Goal: Information Seeking & Learning: Check status

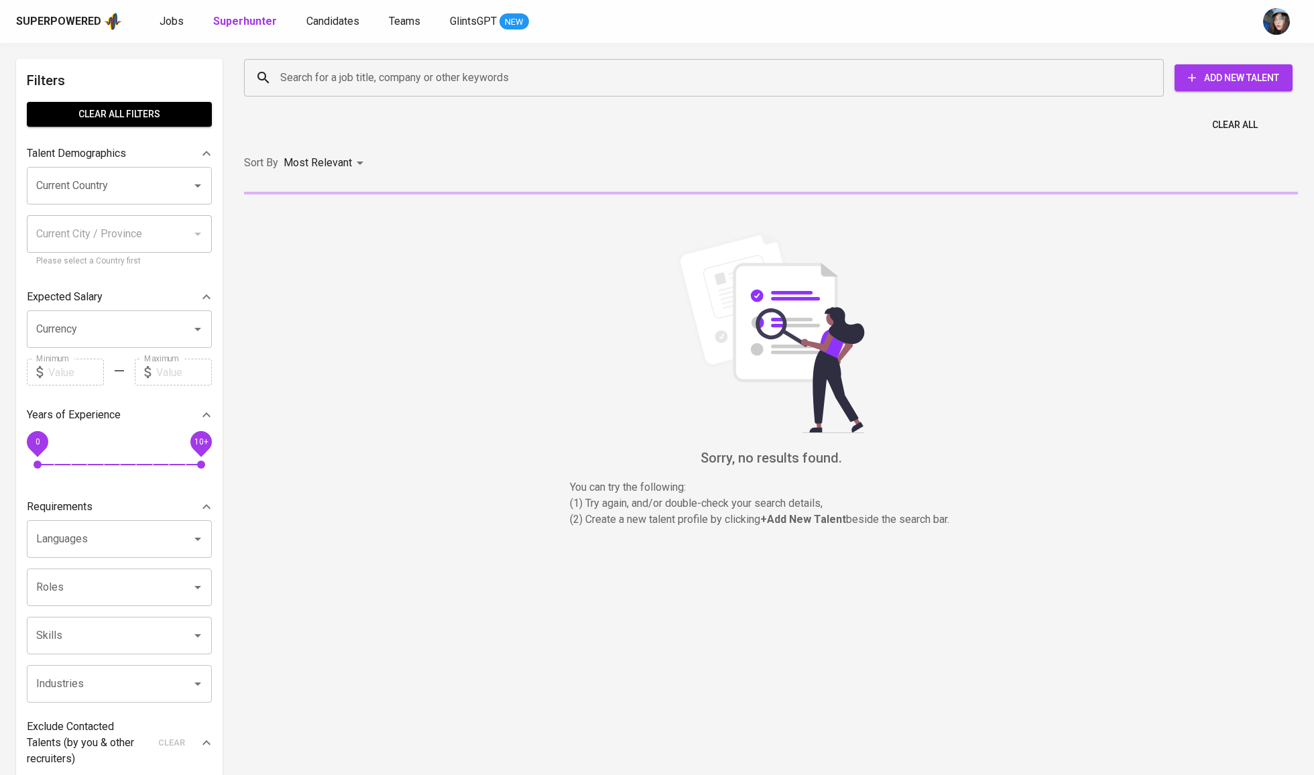
click at [403, 92] on div "Search for a job title, company or other keywords" at bounding box center [704, 78] width 920 height 38
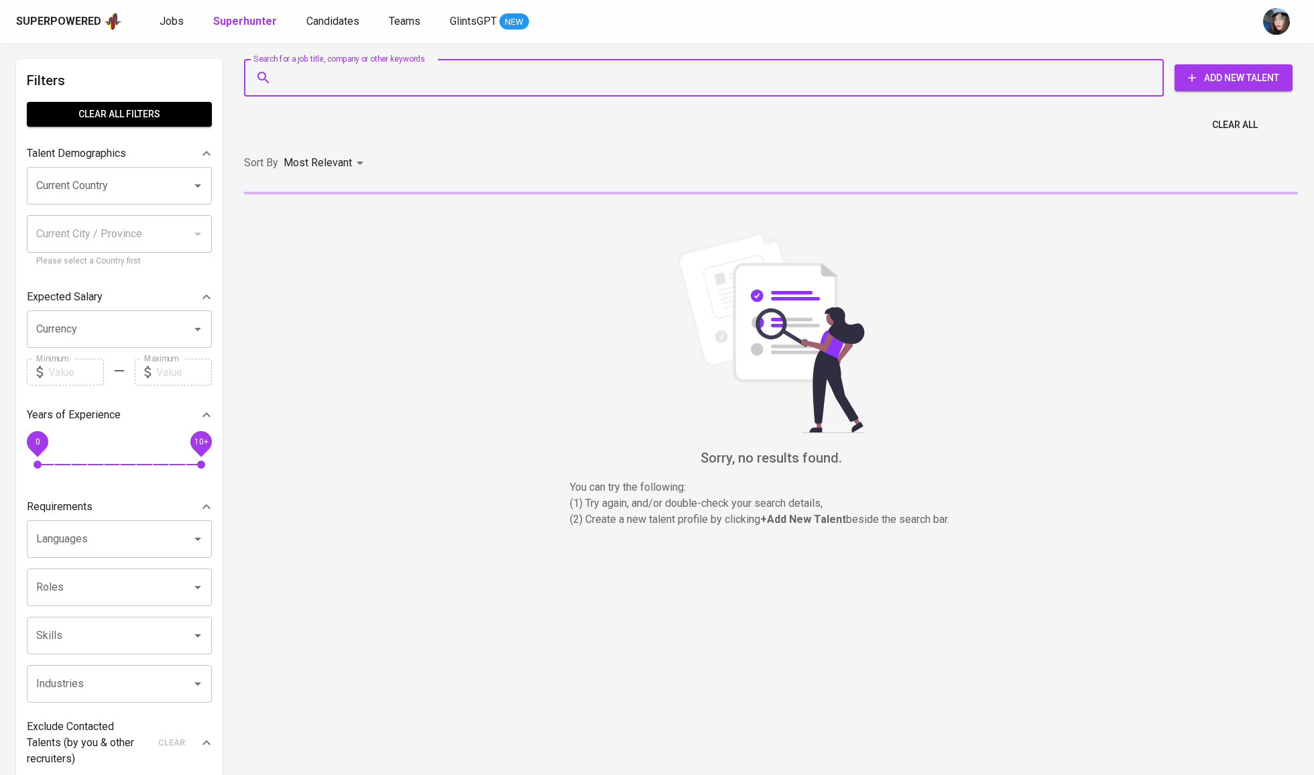
paste input "[EMAIL_ADDRESS][DOMAIN_NAME]"
type input "[EMAIL_ADDRESS][DOMAIN_NAME]"
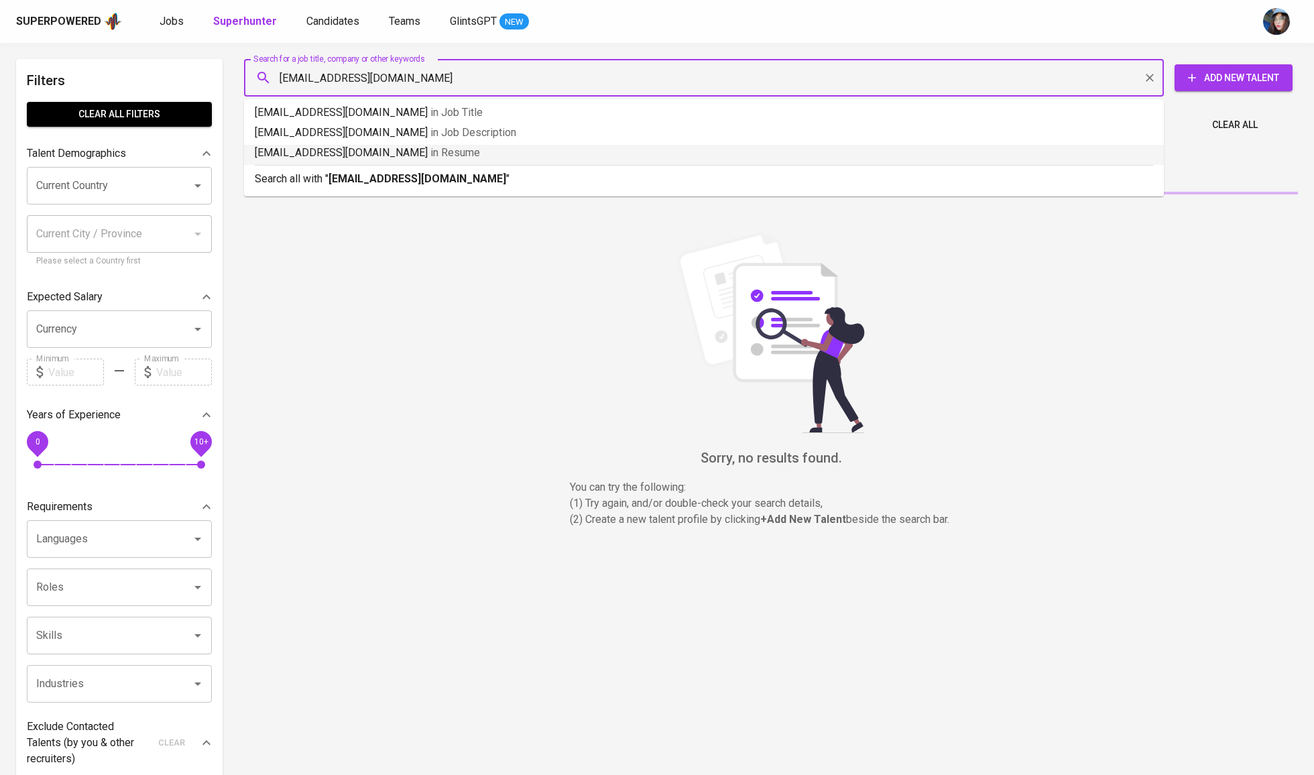
click at [386, 173] on b "[EMAIL_ADDRESS][DOMAIN_NAME]" at bounding box center [418, 178] width 178 height 13
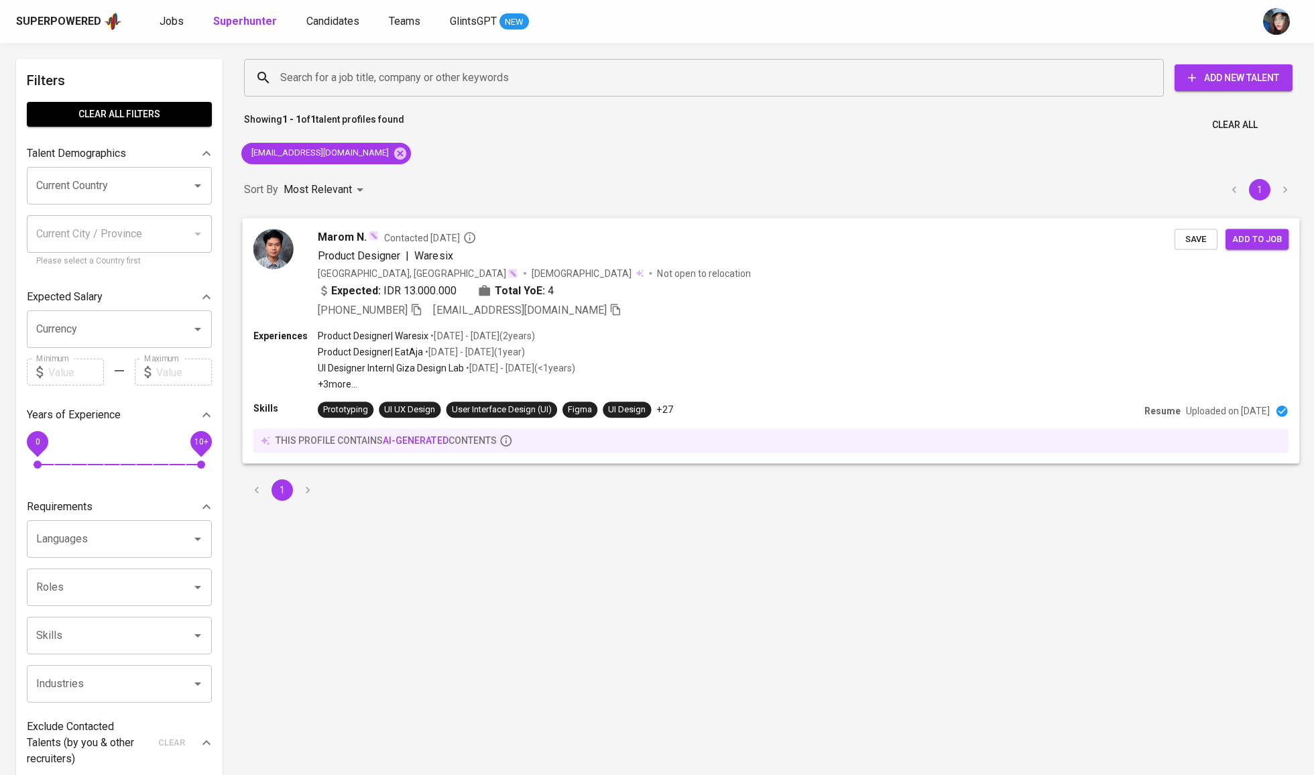
click at [653, 255] on div "Product Designer | Waresix" at bounding box center [746, 255] width 857 height 16
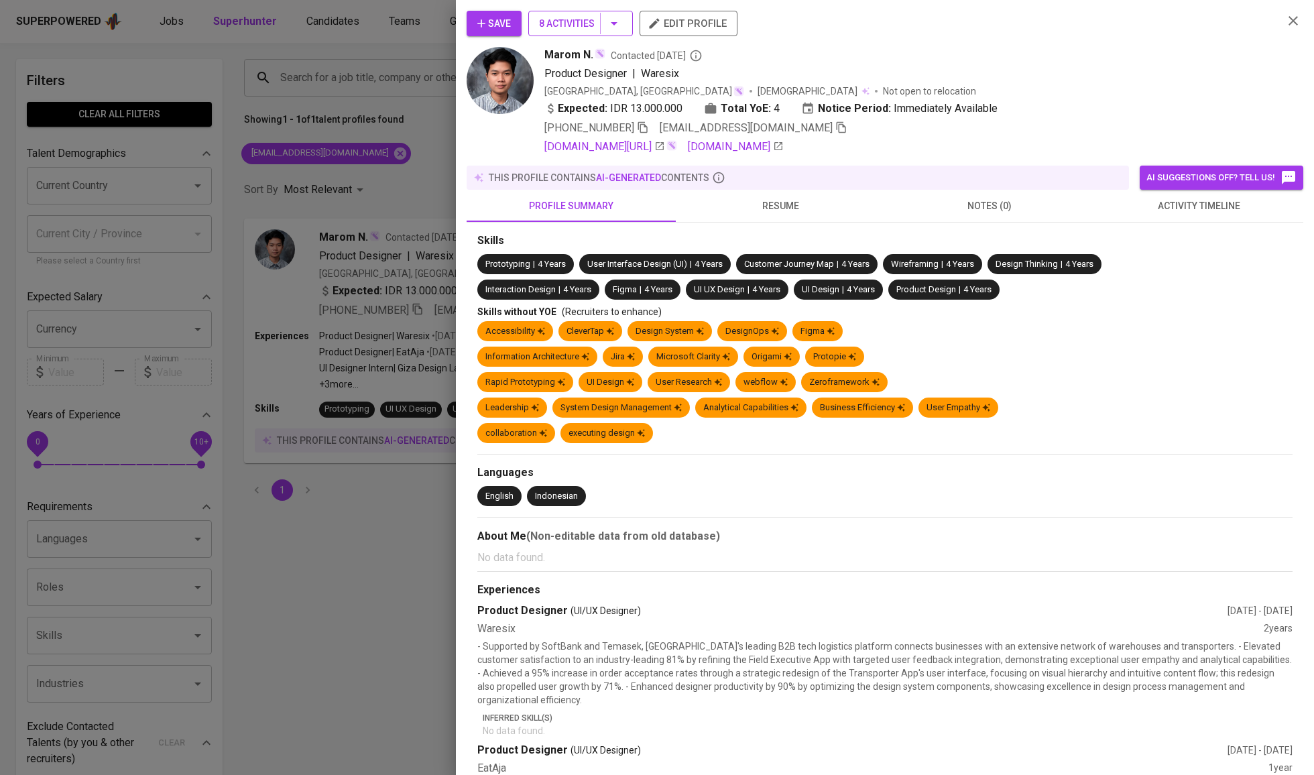
click at [583, 29] on span "8 Activities" at bounding box center [580, 23] width 83 height 17
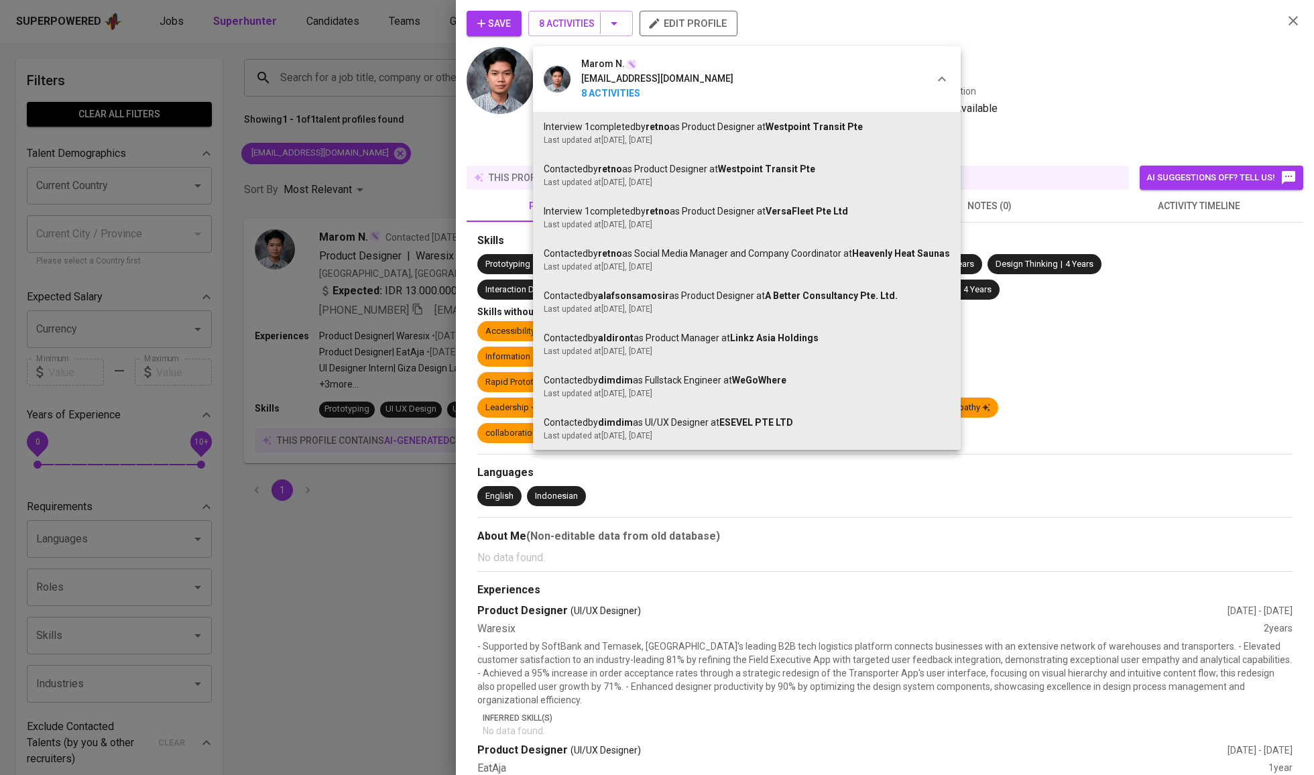
click at [1035, 141] on div at bounding box center [657, 387] width 1314 height 775
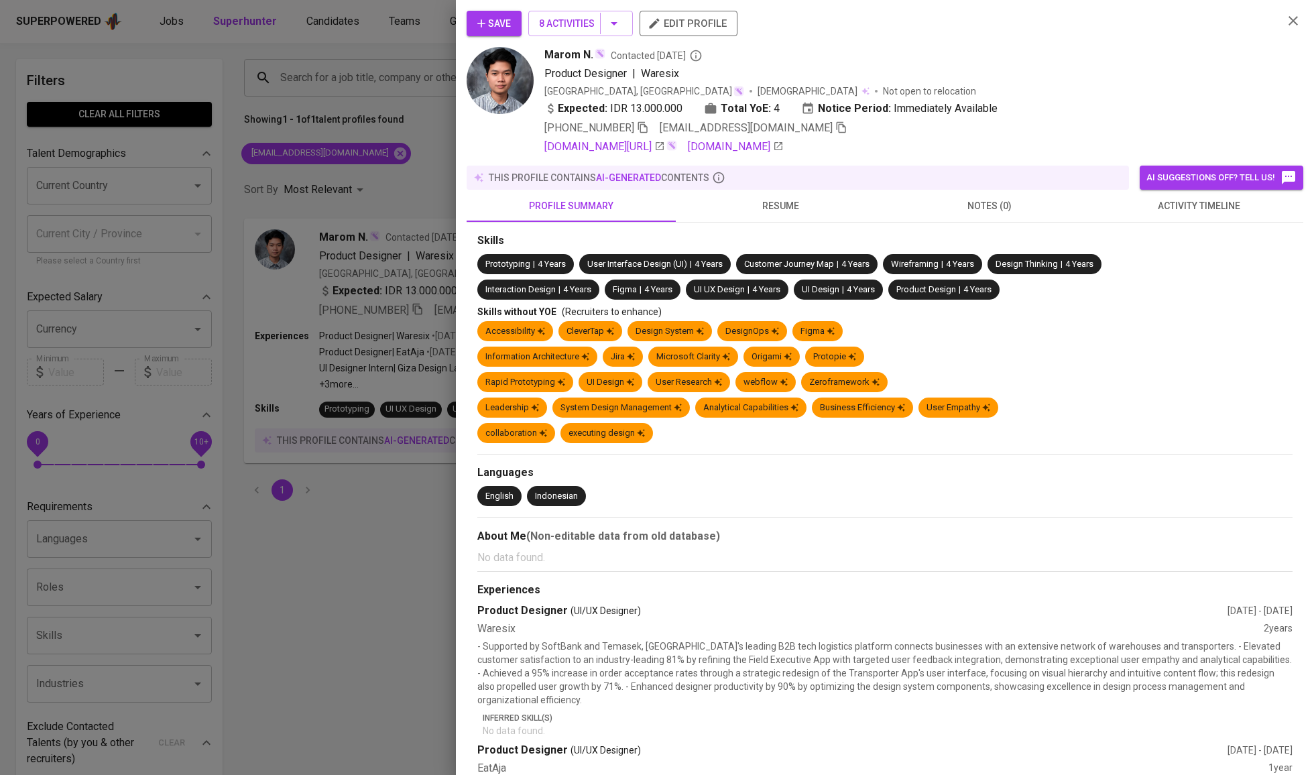
click at [848, 215] on span "resume" at bounding box center [780, 206] width 193 height 17
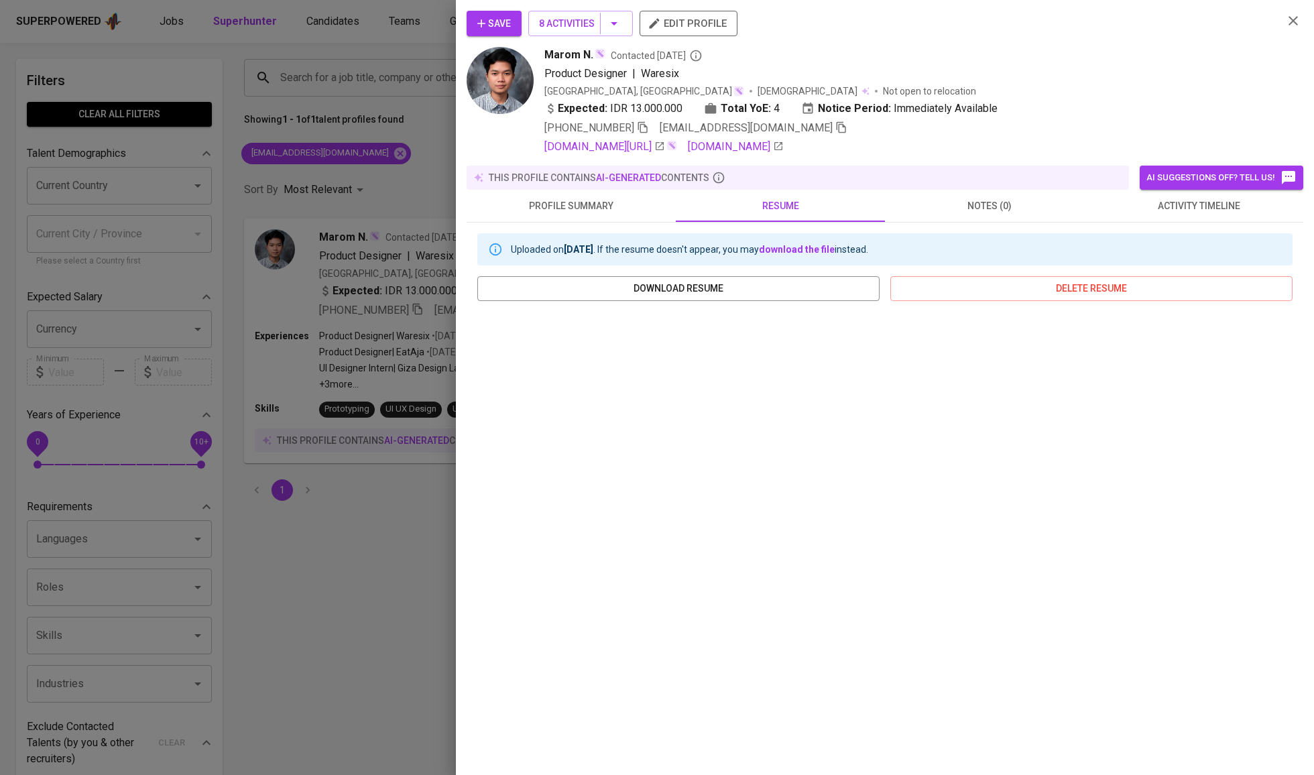
click at [940, 215] on span "notes (0)" at bounding box center [989, 206] width 193 height 17
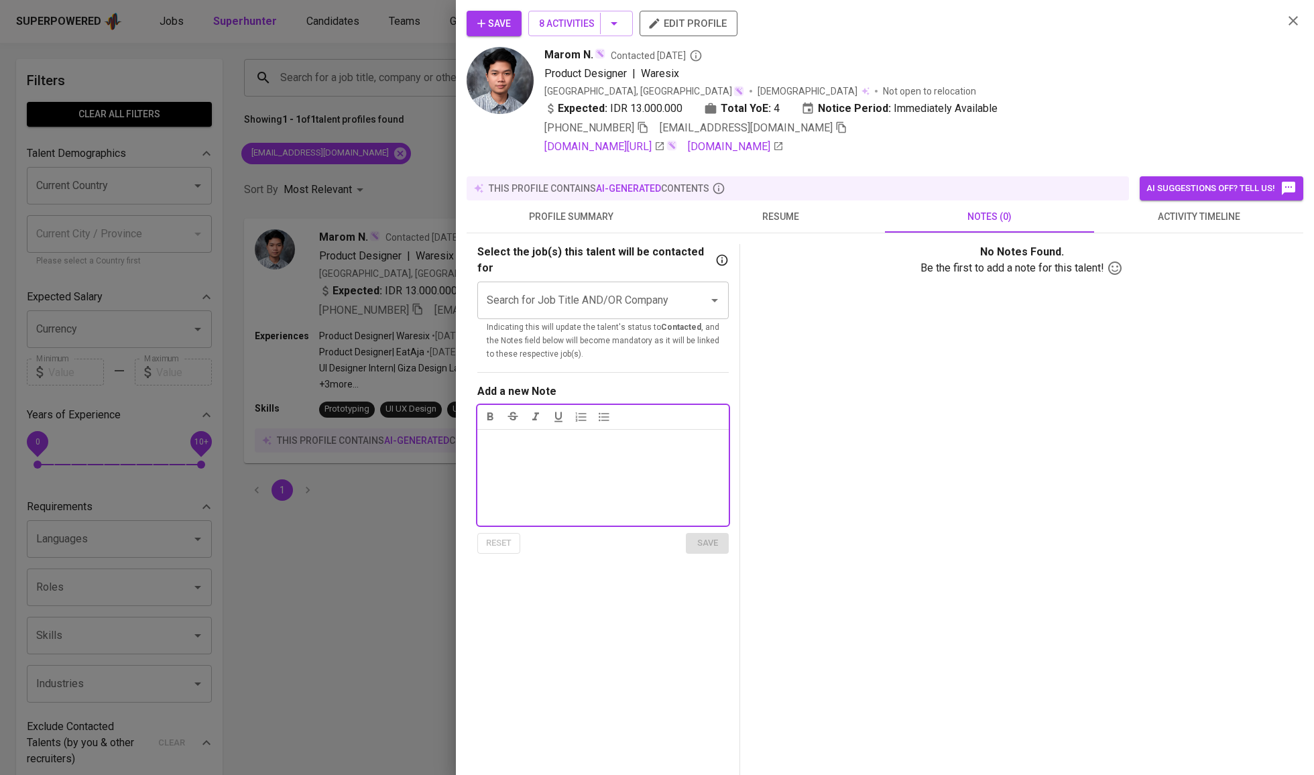
click at [1185, 225] on span "activity timeline" at bounding box center [1198, 216] width 193 height 17
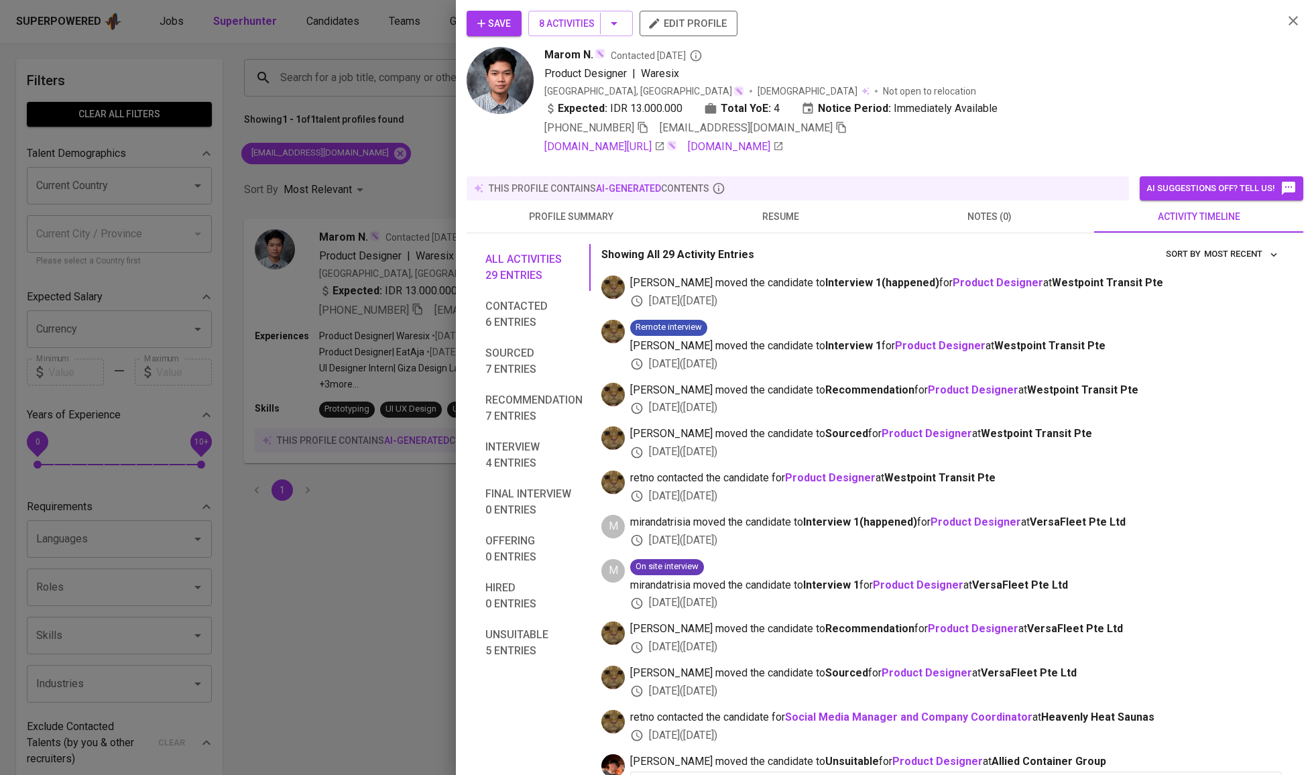
click at [394, 135] on div at bounding box center [657, 387] width 1314 height 775
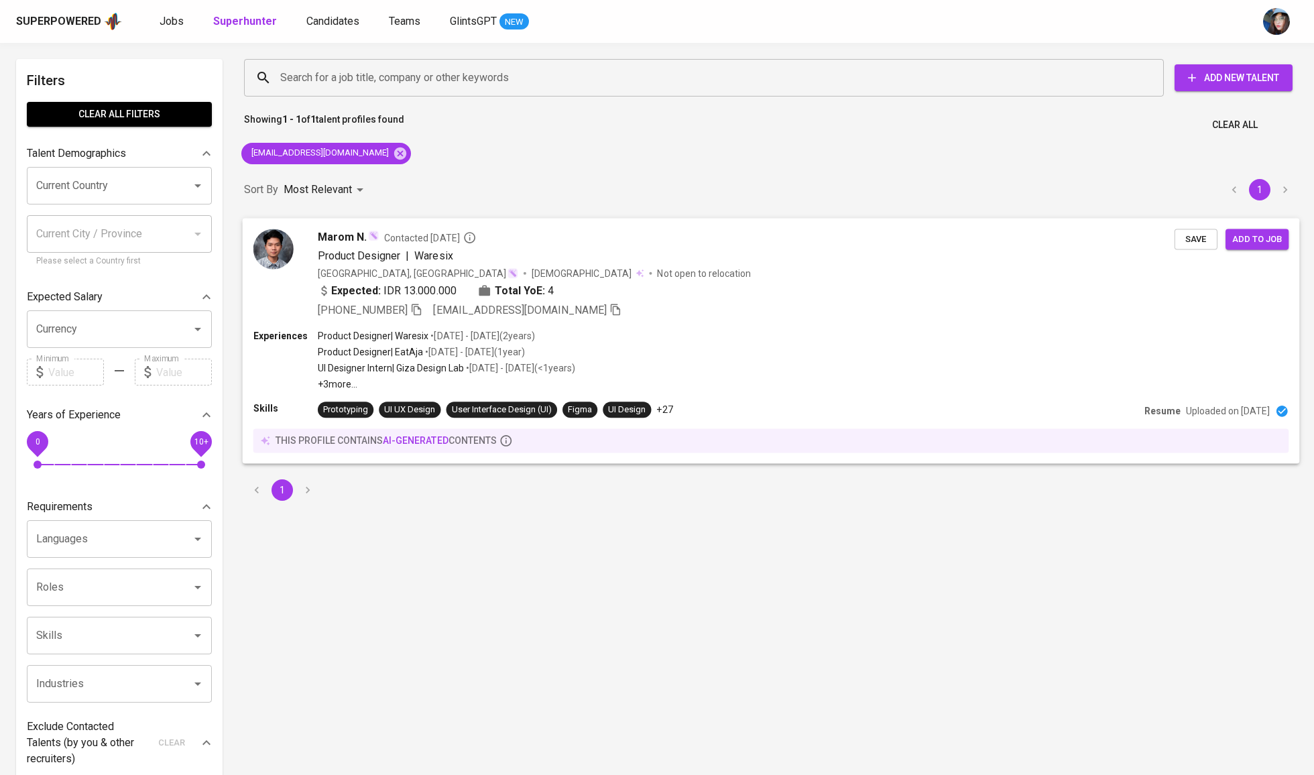
click at [529, 245] on div "Marom N. Contacted [DATE]" at bounding box center [746, 237] width 857 height 16
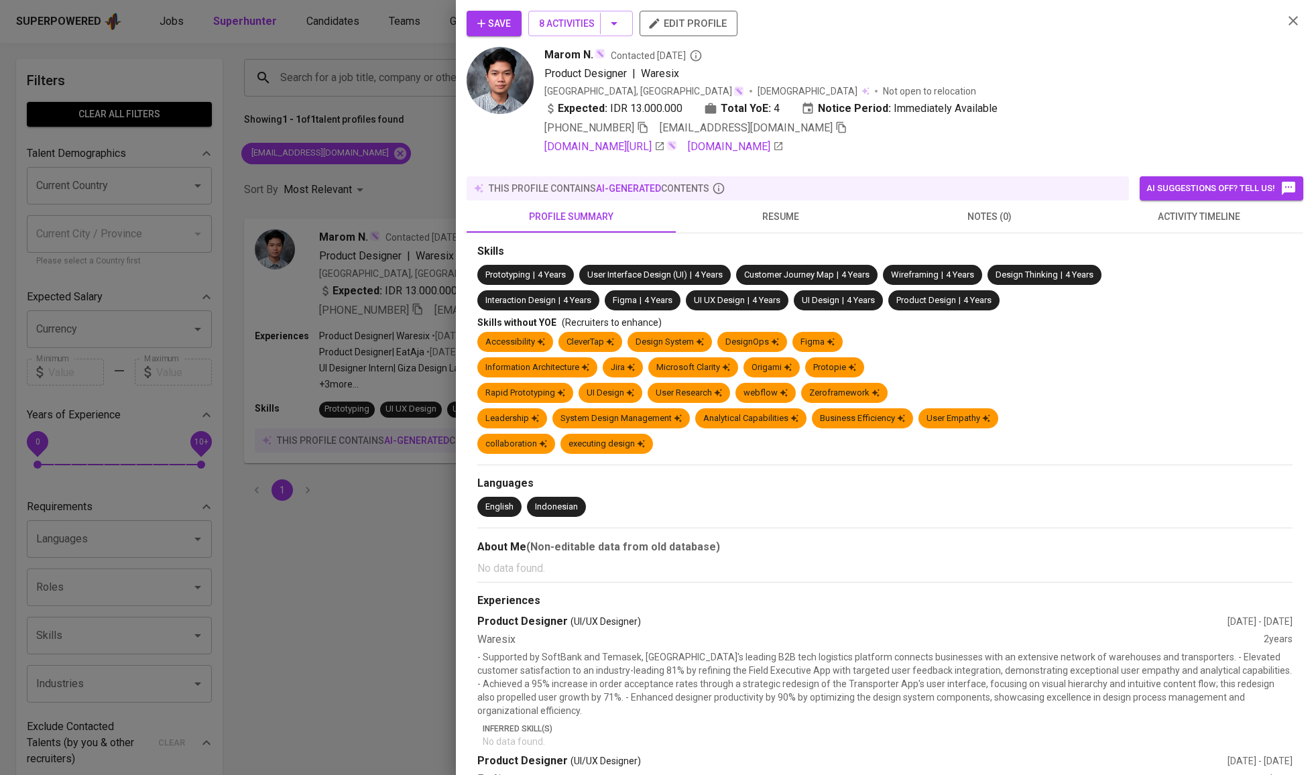
click at [511, 28] on span "Save" at bounding box center [494, 23] width 34 height 17
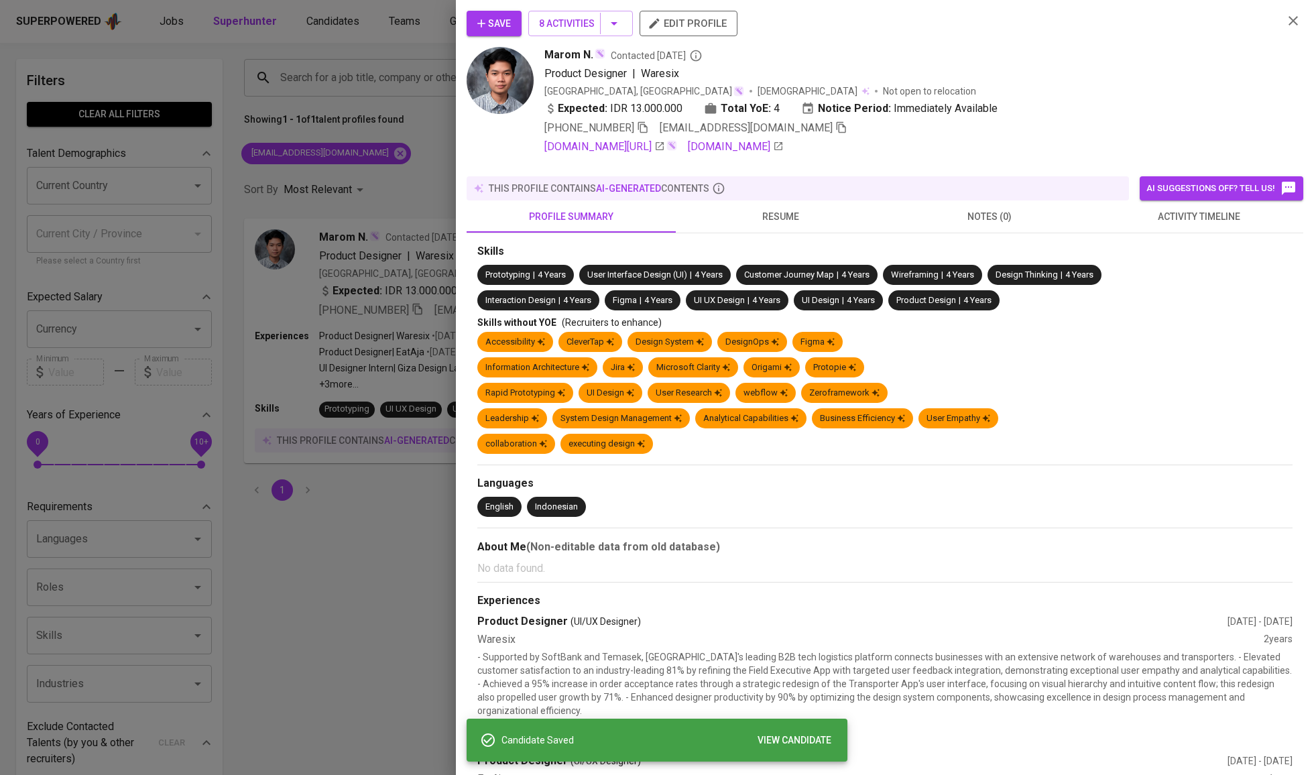
click at [835, 133] on icon "button" at bounding box center [841, 127] width 12 height 12
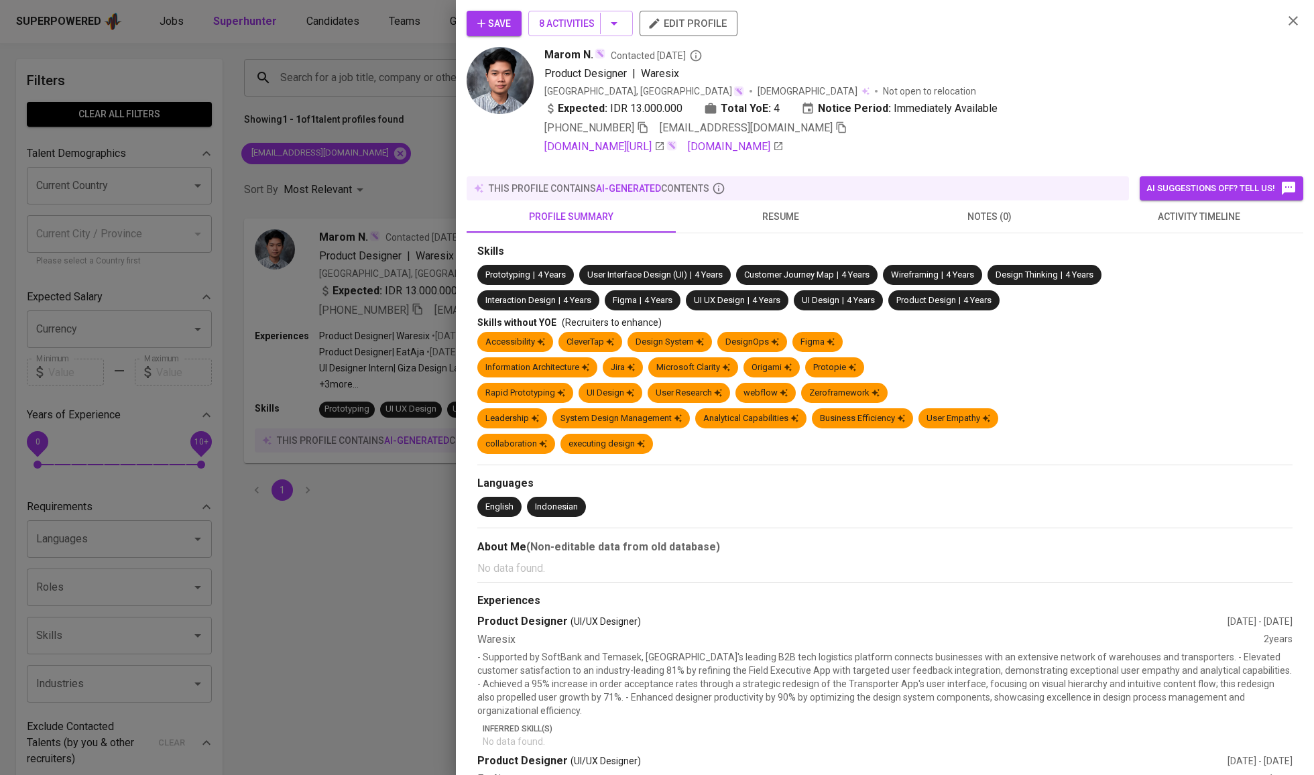
click at [508, 25] on span "Save" at bounding box center [494, 23] width 34 height 17
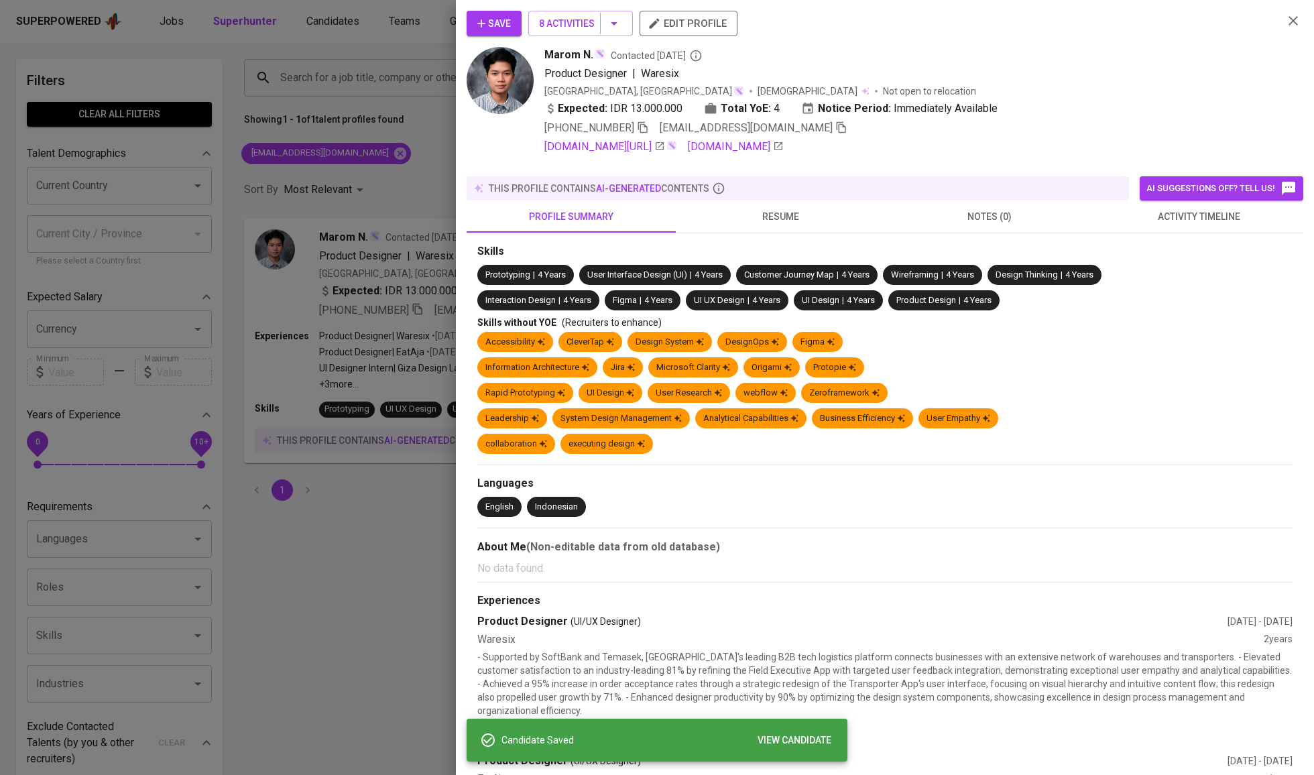
click at [649, 132] on icon "button" at bounding box center [643, 127] width 12 height 12
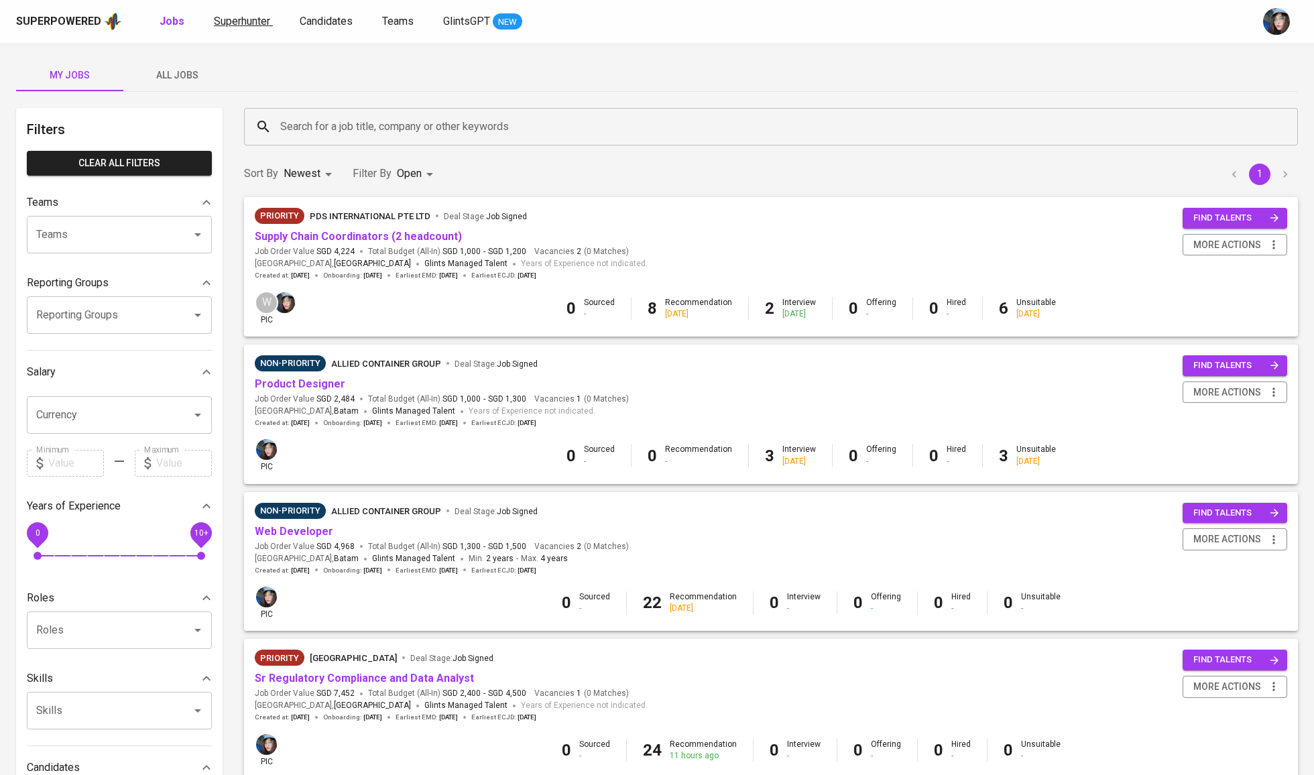
click at [234, 25] on span "Superhunter" at bounding box center [242, 21] width 56 height 13
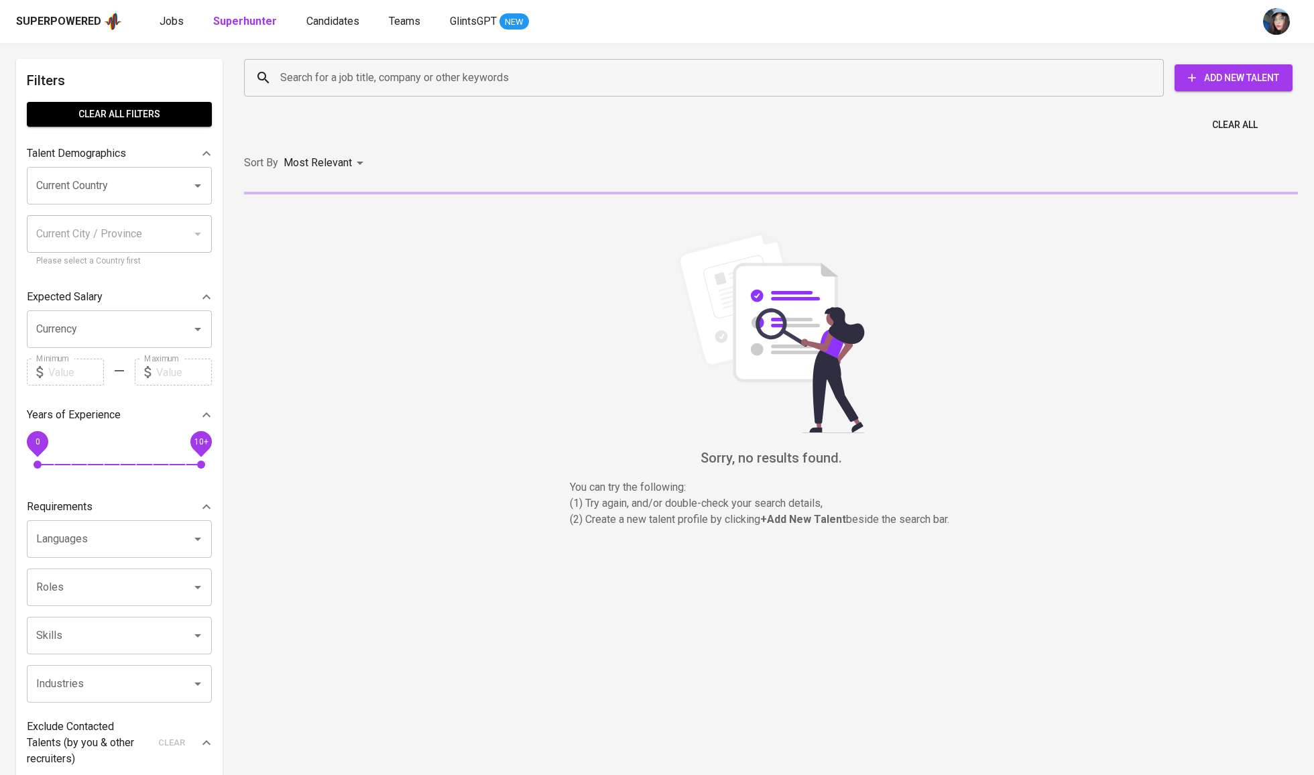
click at [280, 76] on div "Search for a job title, company or other keywords" at bounding box center [704, 78] width 920 height 38
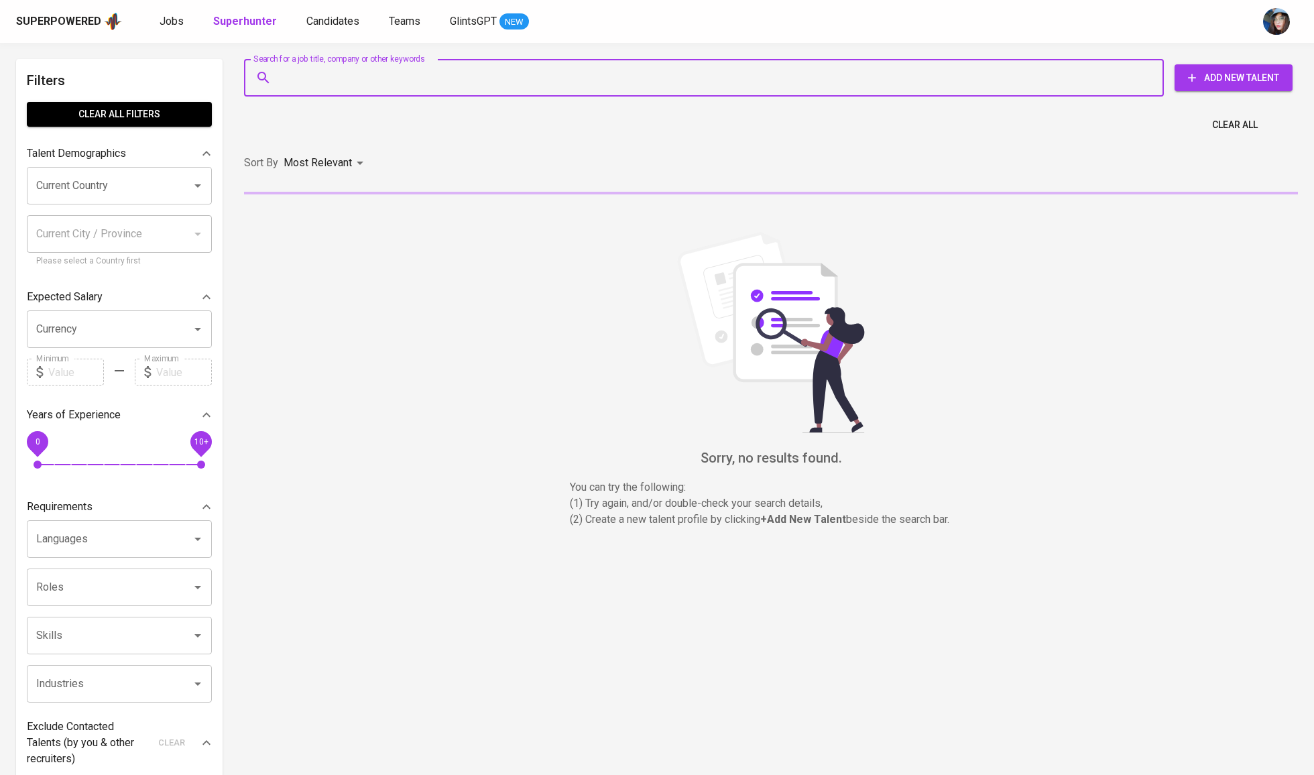
paste input "thilda04@gmail.com"
type input "thilda04@gmail.com"
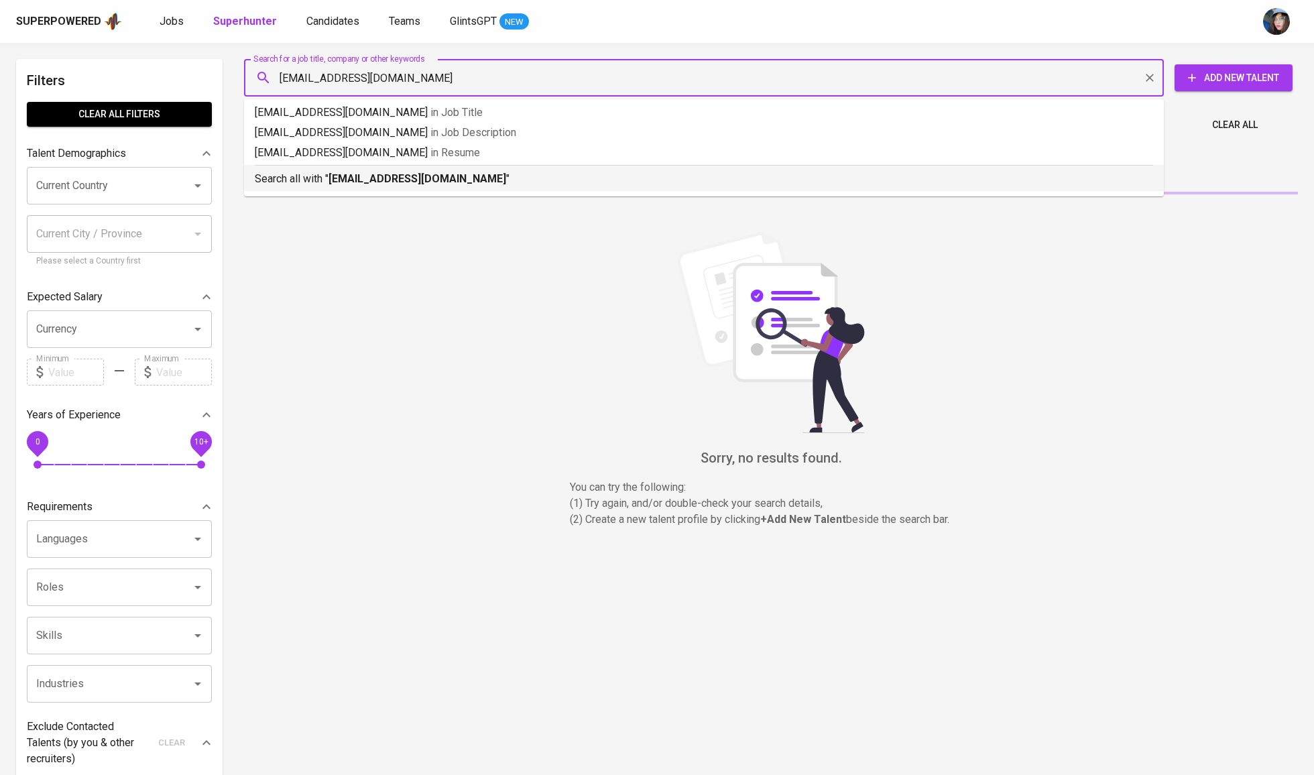
click at [349, 182] on b "thilda04@gmail.com" at bounding box center [418, 178] width 178 height 13
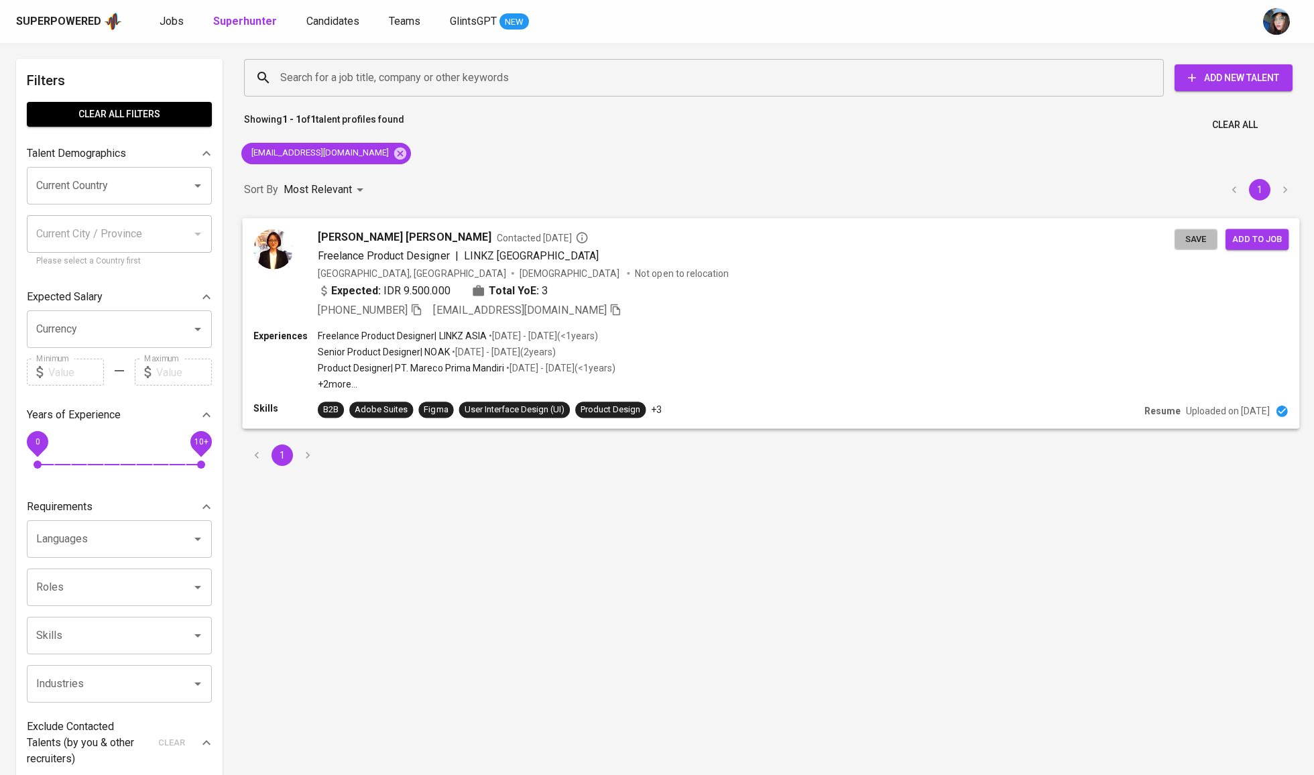
click at [1195, 245] on span "Save" at bounding box center [1195, 238] width 29 height 15
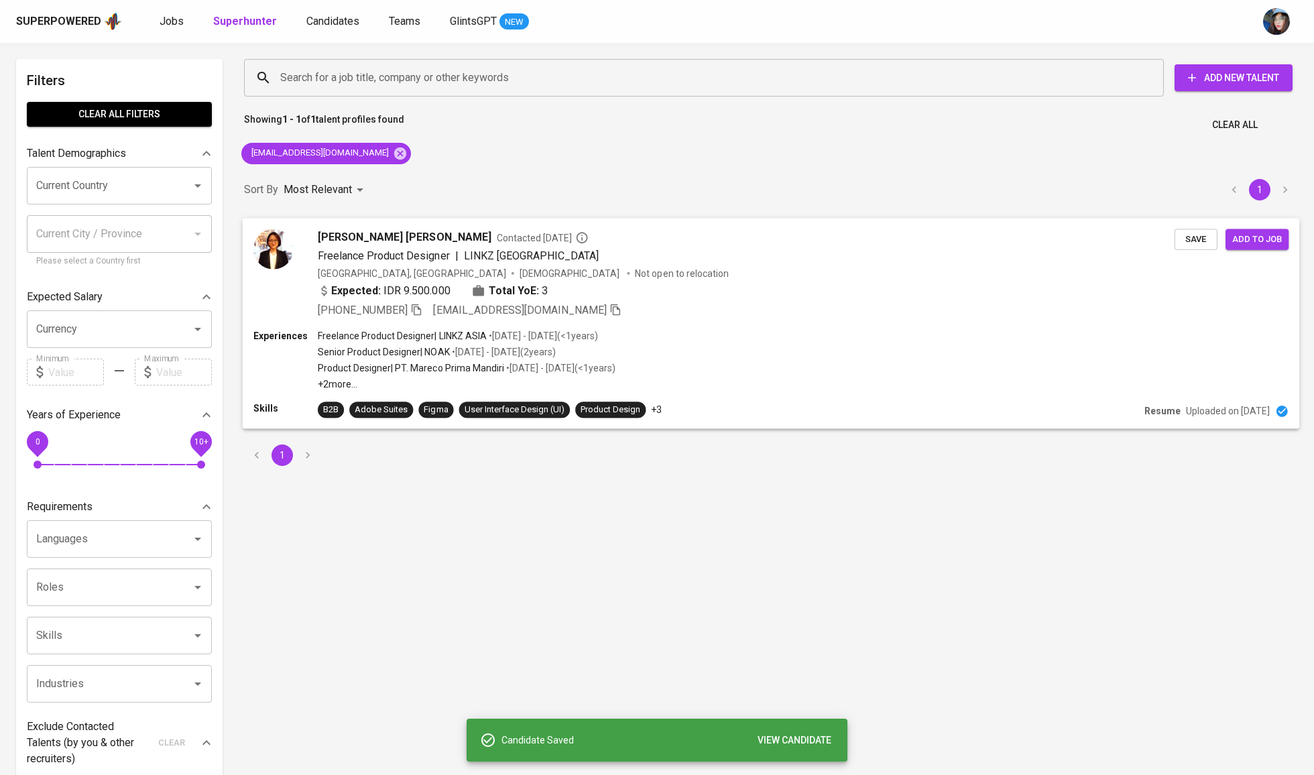
click at [593, 261] on div "Freelance Product Designer | LINKZ ASIA" at bounding box center [746, 255] width 857 height 16
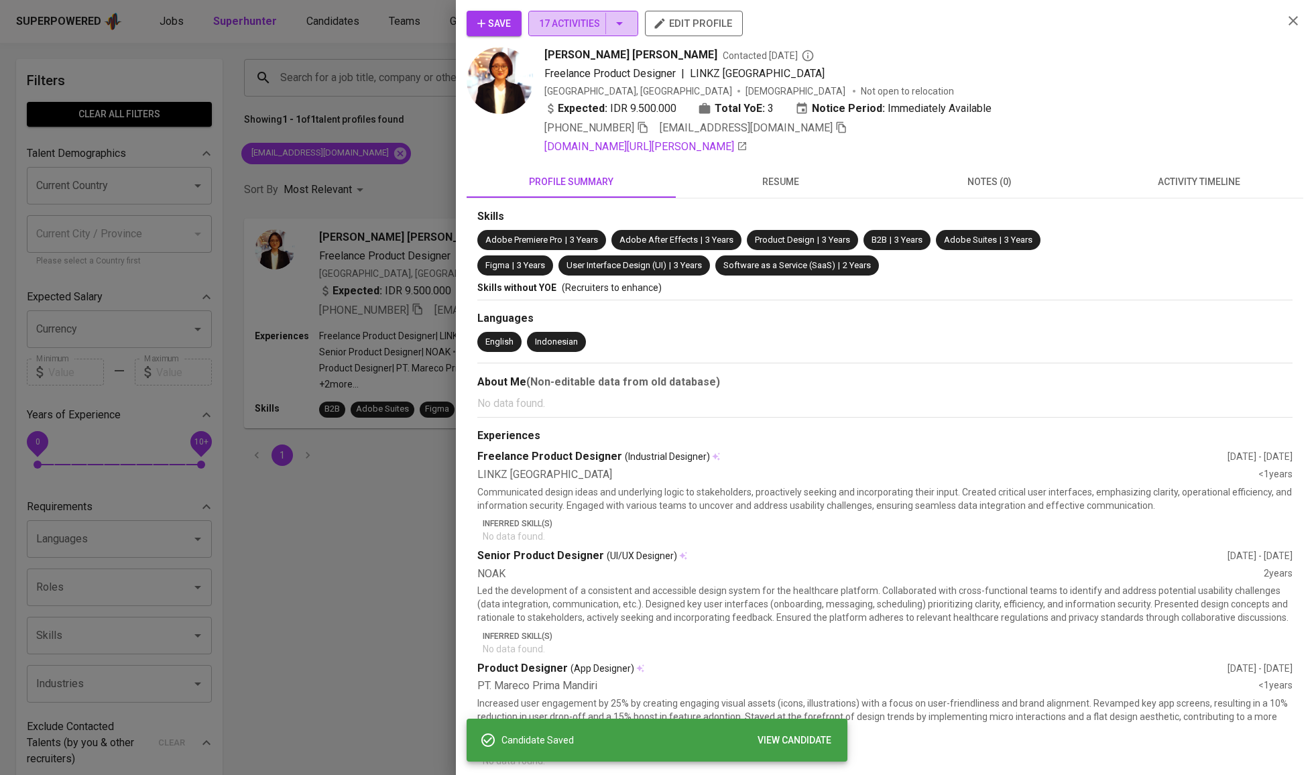
click at [562, 24] on span "17 Activities" at bounding box center [583, 23] width 88 height 17
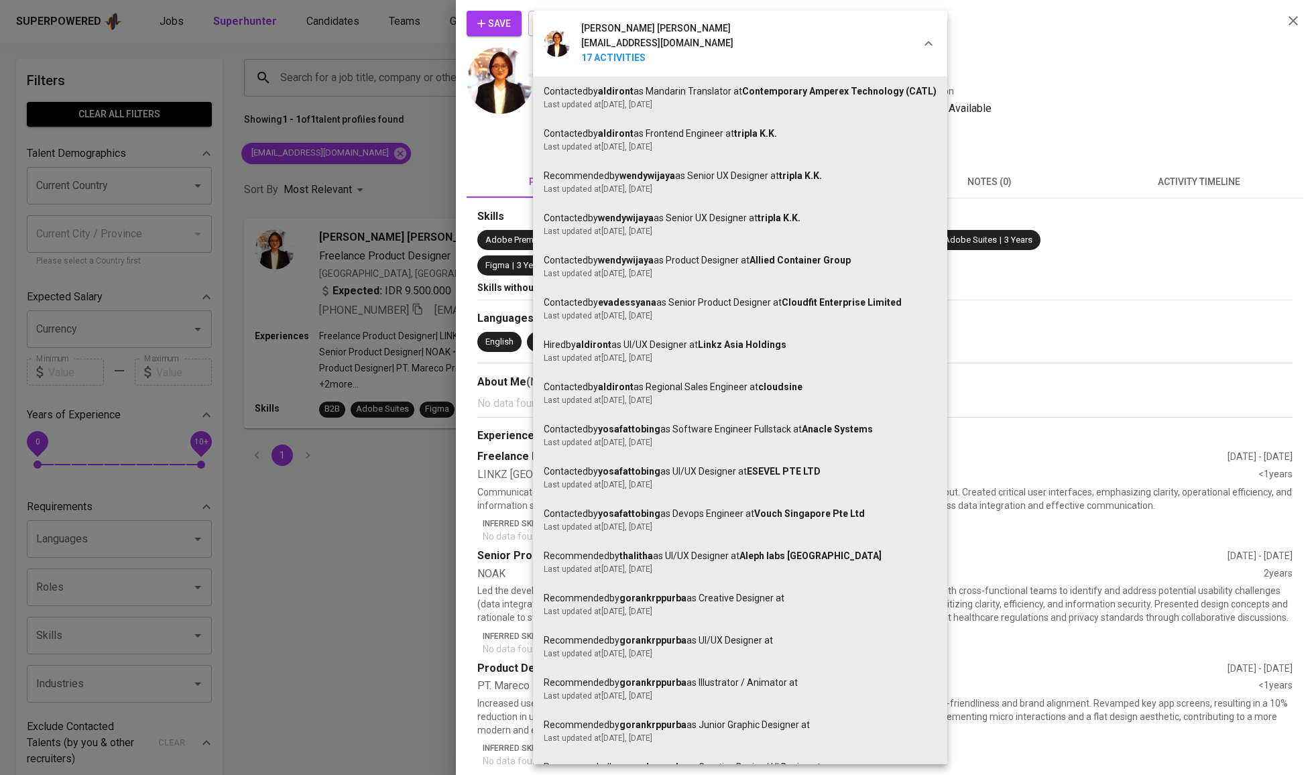
click at [500, 38] on div at bounding box center [657, 387] width 1314 height 775
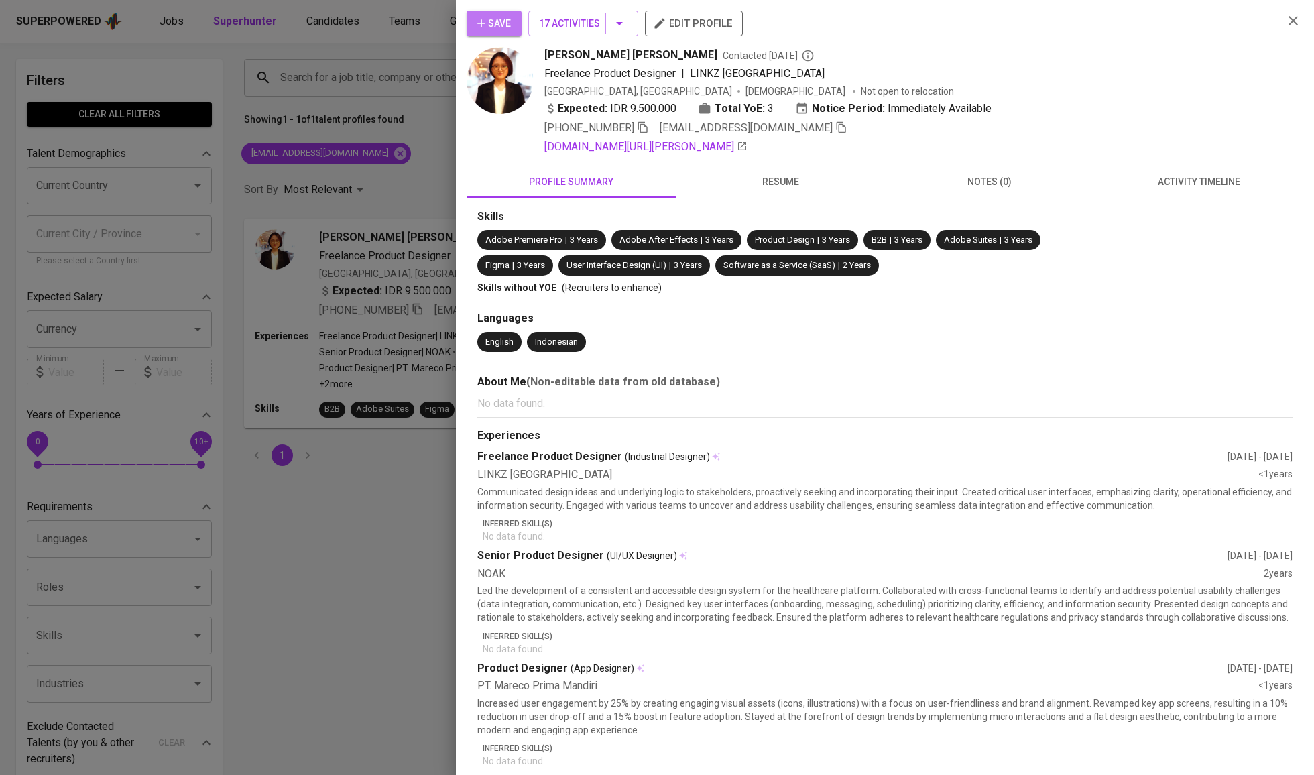
click at [488, 17] on icon "button" at bounding box center [481, 23] width 13 height 13
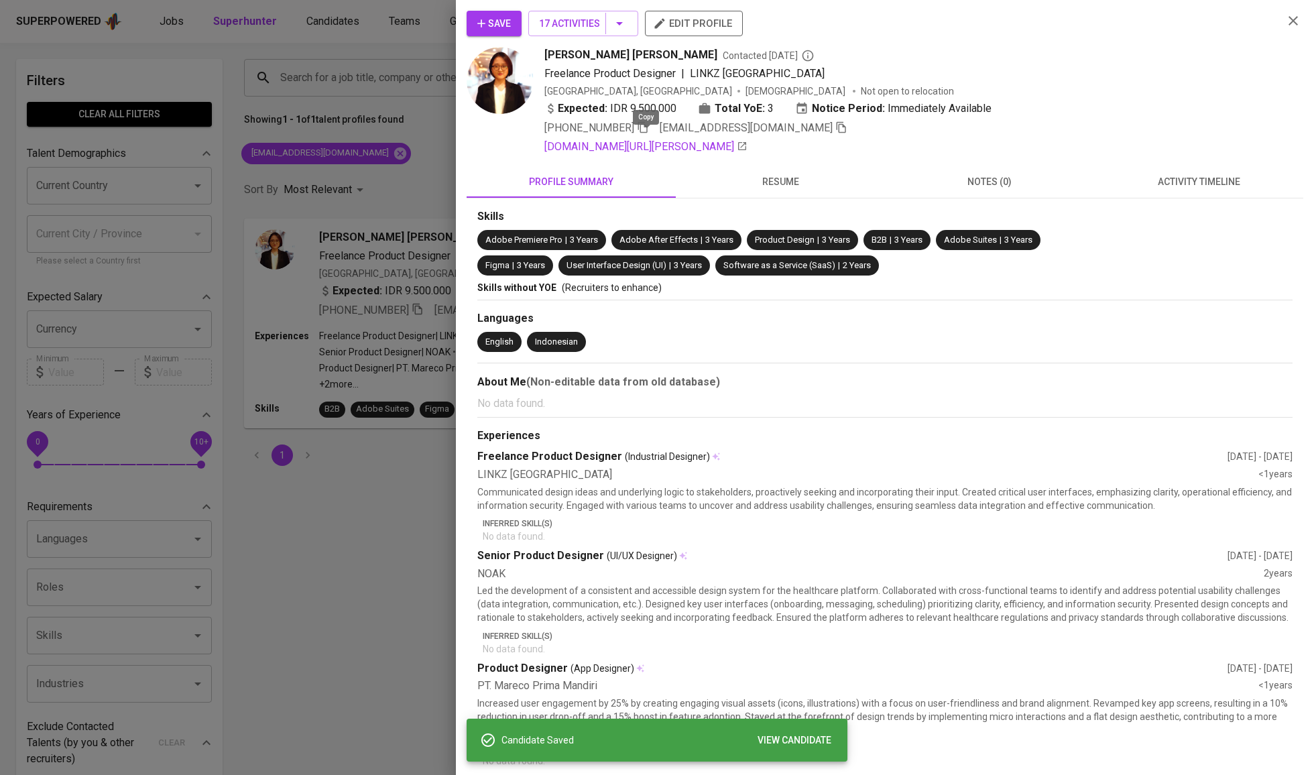
click at [647, 133] on icon "button" at bounding box center [643, 127] width 12 height 12
